Goal: Book appointment/travel/reservation

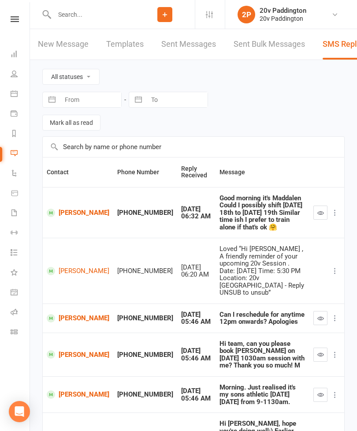
click at [73, 19] on input "text" at bounding box center [93, 14] width 83 height 12
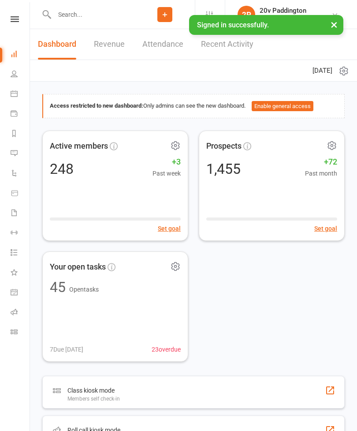
click at [71, 14] on input "text" at bounding box center [93, 14] width 83 height 12
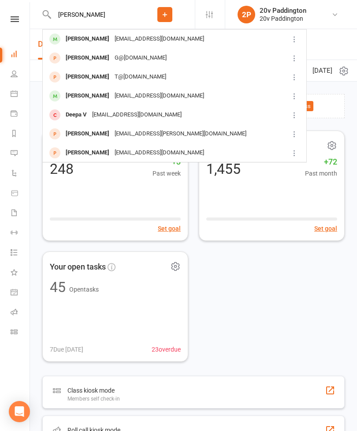
type input "Deeson"
click at [85, 44] on div "Nathalie Deeson" at bounding box center [87, 39] width 49 height 13
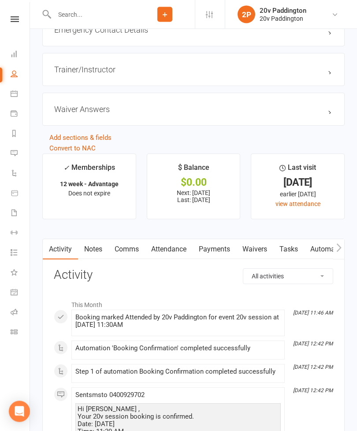
scroll to position [960, 0]
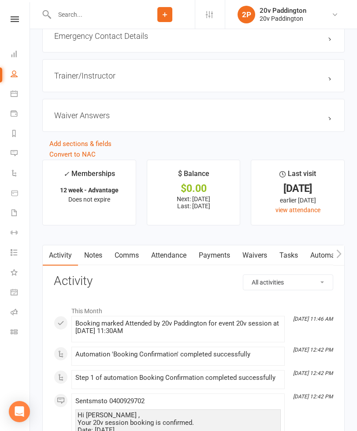
click at [13, 93] on icon at bounding box center [14, 93] width 7 height 7
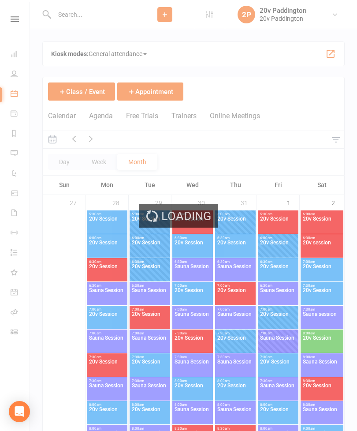
click at [101, 118] on button "Agenda" at bounding box center [101, 120] width 24 height 19
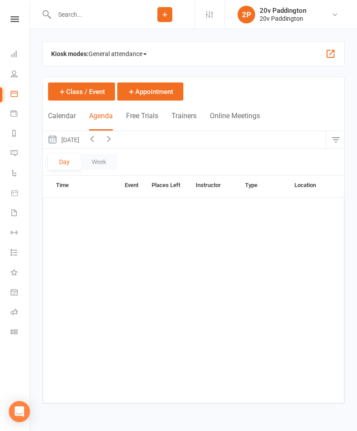
click at [0, 0] on div "Loading" at bounding box center [0, 0] width 0 height 0
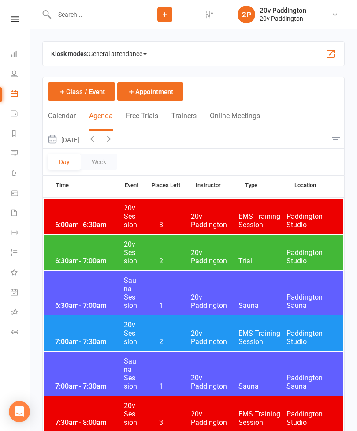
click at [72, 140] on button "Wednesday, Aug 13, 2025" at bounding box center [63, 139] width 41 height 17
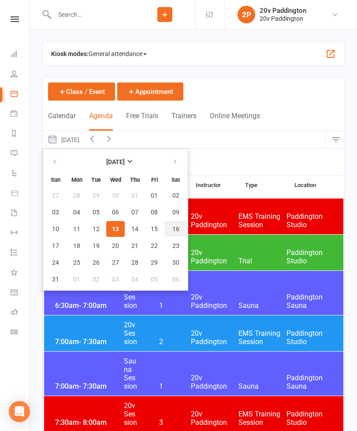
click at [174, 228] on span "16" at bounding box center [175, 228] width 7 height 7
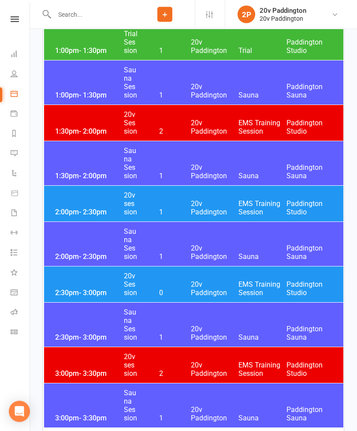
click at [71, 286] on div "2:30pm - 3:00pm 20v Session 0 20v Paddington EMS Training Session Paddington St…" at bounding box center [193, 285] width 299 height 36
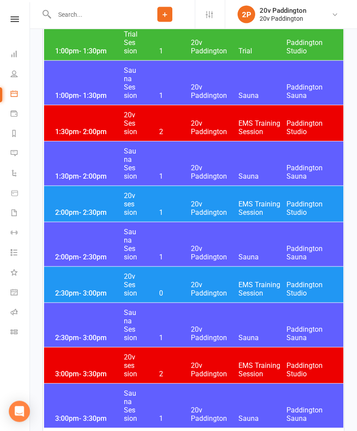
scroll to position [1170, 0]
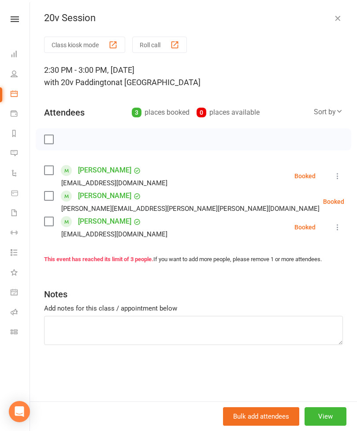
click at [336, 22] on icon "button" at bounding box center [337, 18] width 9 height 9
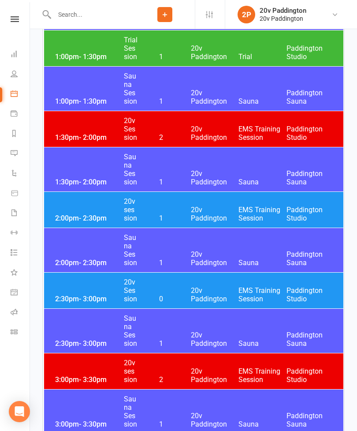
scroll to position [1159, 0]
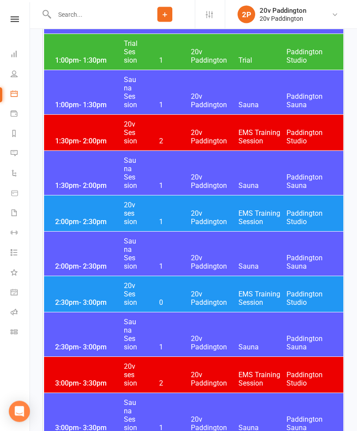
click at [197, 208] on div "2:00pm - 2:30pm 20v session 1 20v Paddington EMS Training Session Paddington St…" at bounding box center [193, 214] width 299 height 36
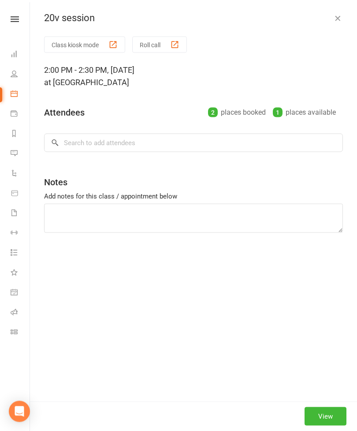
scroll to position [1160, 0]
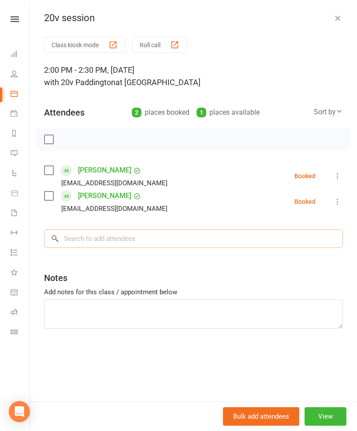
click at [136, 234] on input "search" at bounding box center [193, 238] width 299 height 19
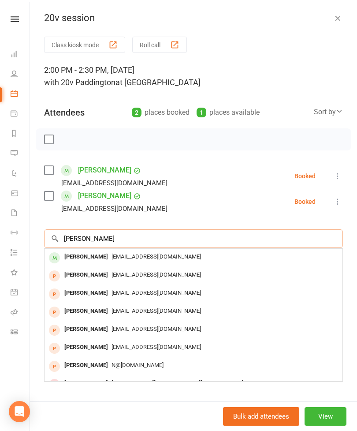
type input "Nathalie"
click at [144, 258] on span "Natdeeson@gmail.com" at bounding box center [155, 256] width 89 height 7
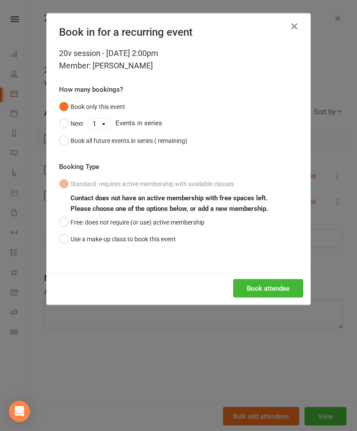
scroll to position [1160, 0]
click at [152, 222] on button "Free: does not require (or use) active membership" at bounding box center [131, 222] width 145 height 17
click at [274, 286] on button "Book attendee" at bounding box center [268, 288] width 70 height 19
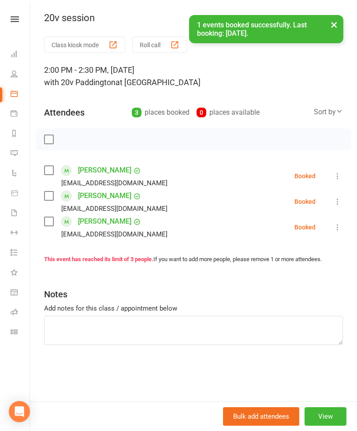
click at [342, 23] on button "×" at bounding box center [334, 24] width 16 height 19
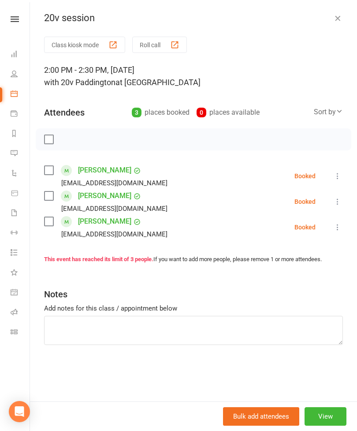
click at [340, 22] on button "button" at bounding box center [337, 18] width 11 height 11
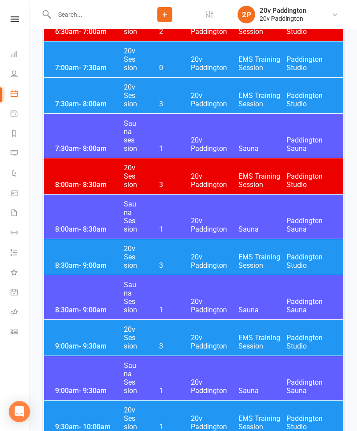
scroll to position [0, 0]
